Goal: Task Accomplishment & Management: Use online tool/utility

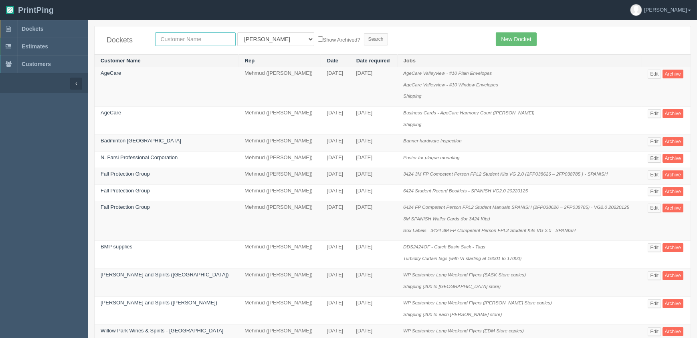
click at [185, 37] on input "text" at bounding box center [195, 39] width 81 height 14
type input "pdc"
click at [364, 33] on input "Search" at bounding box center [376, 39] width 24 height 12
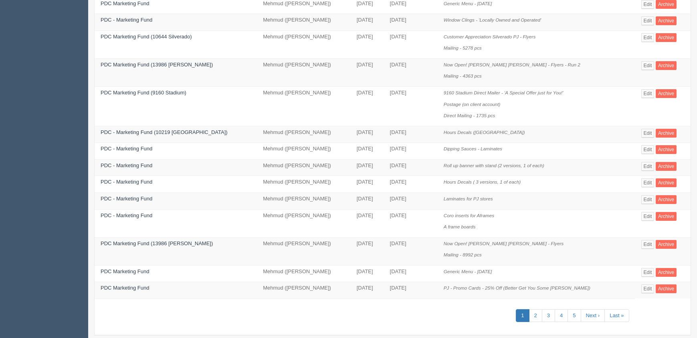
scroll to position [286, 0]
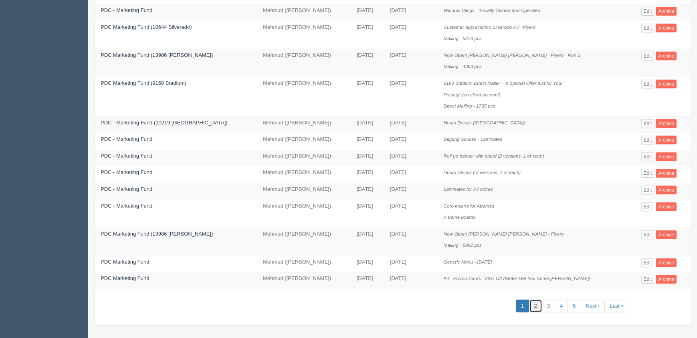
click at [536, 302] on link "2" at bounding box center [535, 306] width 13 height 13
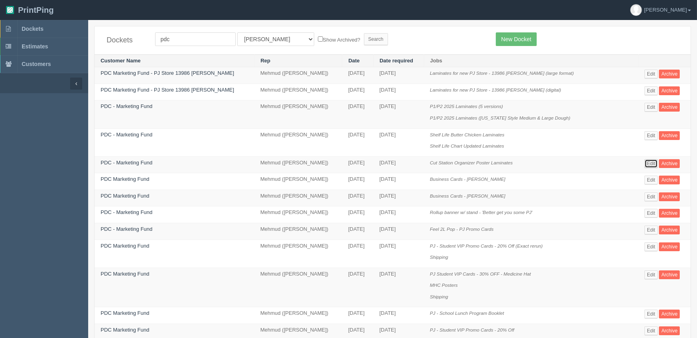
click at [649, 161] on link "Edit" at bounding box center [650, 163] width 13 height 9
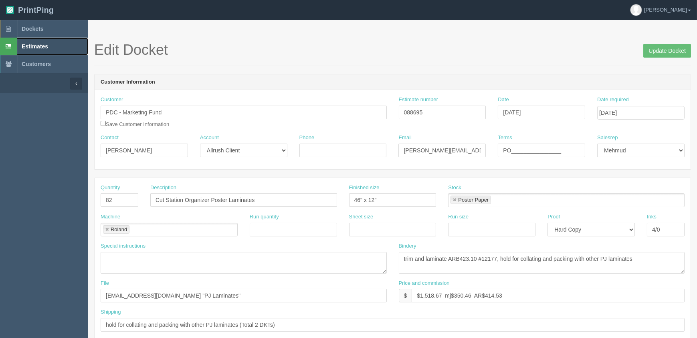
click at [41, 46] on span "Estimates" at bounding box center [35, 46] width 26 height 6
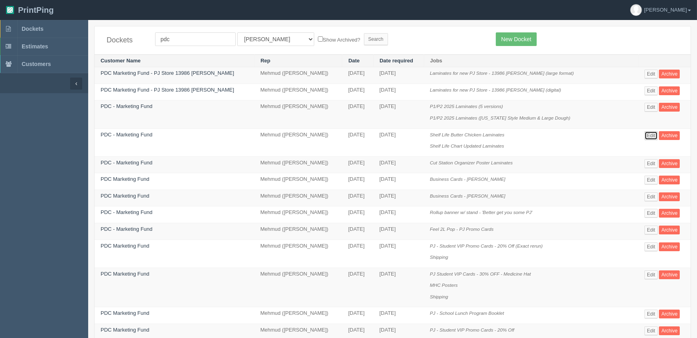
click at [645, 134] on link "Edit" at bounding box center [650, 135] width 13 height 9
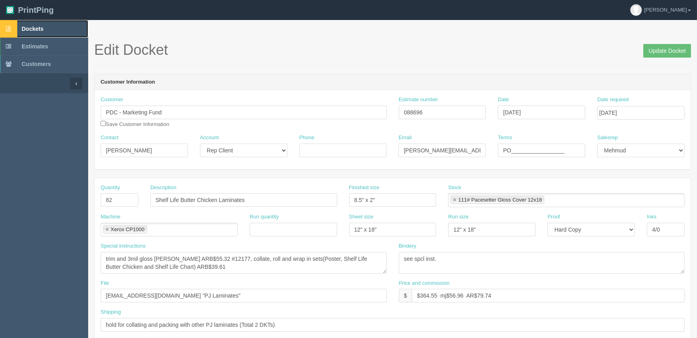
click at [70, 29] on link "Dockets" at bounding box center [44, 29] width 88 height 18
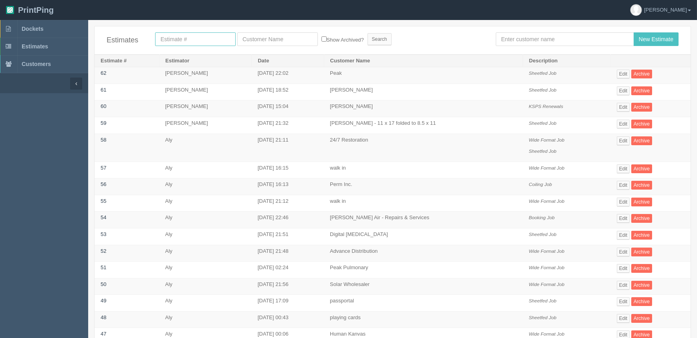
click at [202, 40] on input "text" at bounding box center [195, 39] width 81 height 14
type input "12177"
click at [367, 33] on input "Search" at bounding box center [379, 39] width 24 height 12
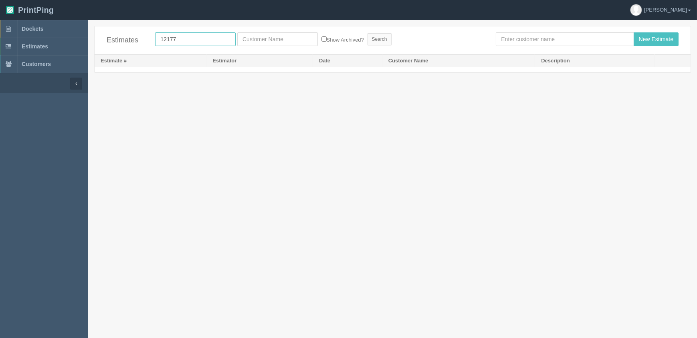
click at [206, 38] on input "12177" at bounding box center [195, 39] width 81 height 14
drag, startPoint x: 213, startPoint y: 37, endPoint x: 131, endPoint y: 45, distance: 82.9
click at [131, 45] on div "Estimates 12177 Show Archived? Search New Estimate" at bounding box center [393, 40] width 596 height 28
click at [196, 41] on input "text" at bounding box center [195, 39] width 81 height 14
click at [46, 28] on link "Dockets" at bounding box center [44, 29] width 88 height 18
